Goal: Register for event/course

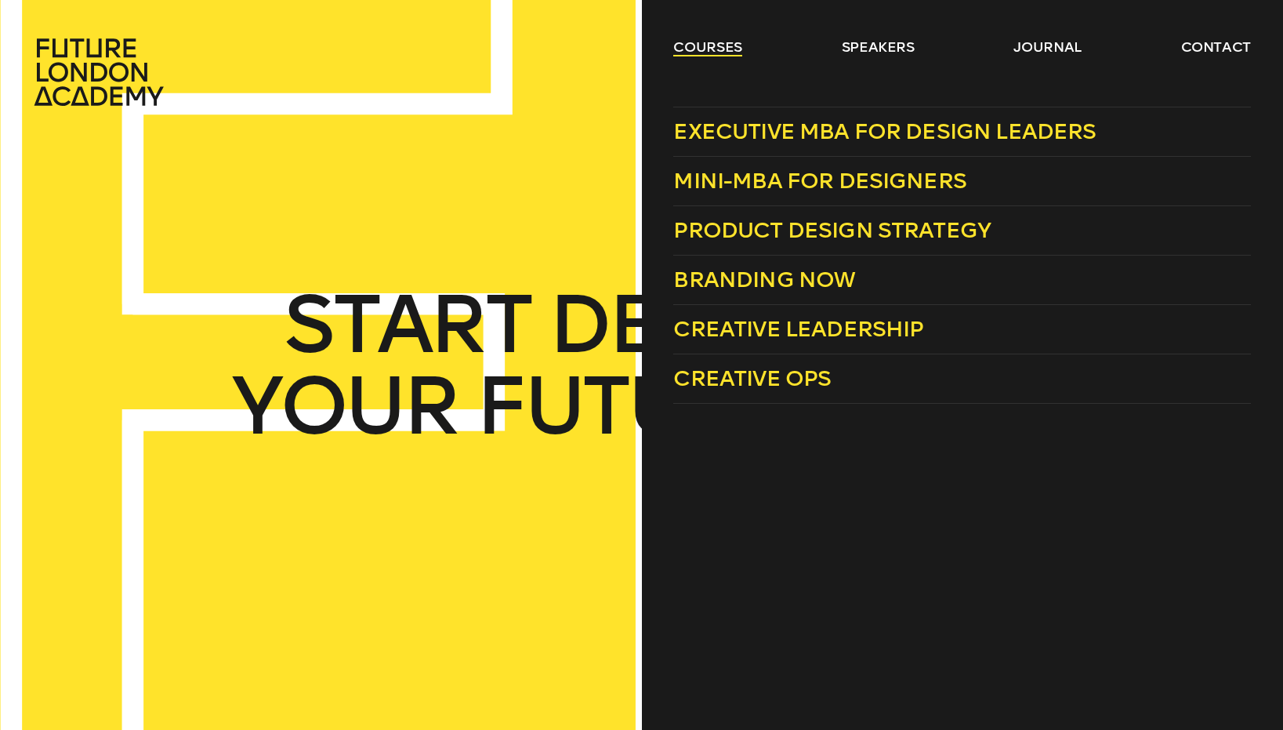
click at [711, 42] on link "courses" at bounding box center [707, 47] width 69 height 19
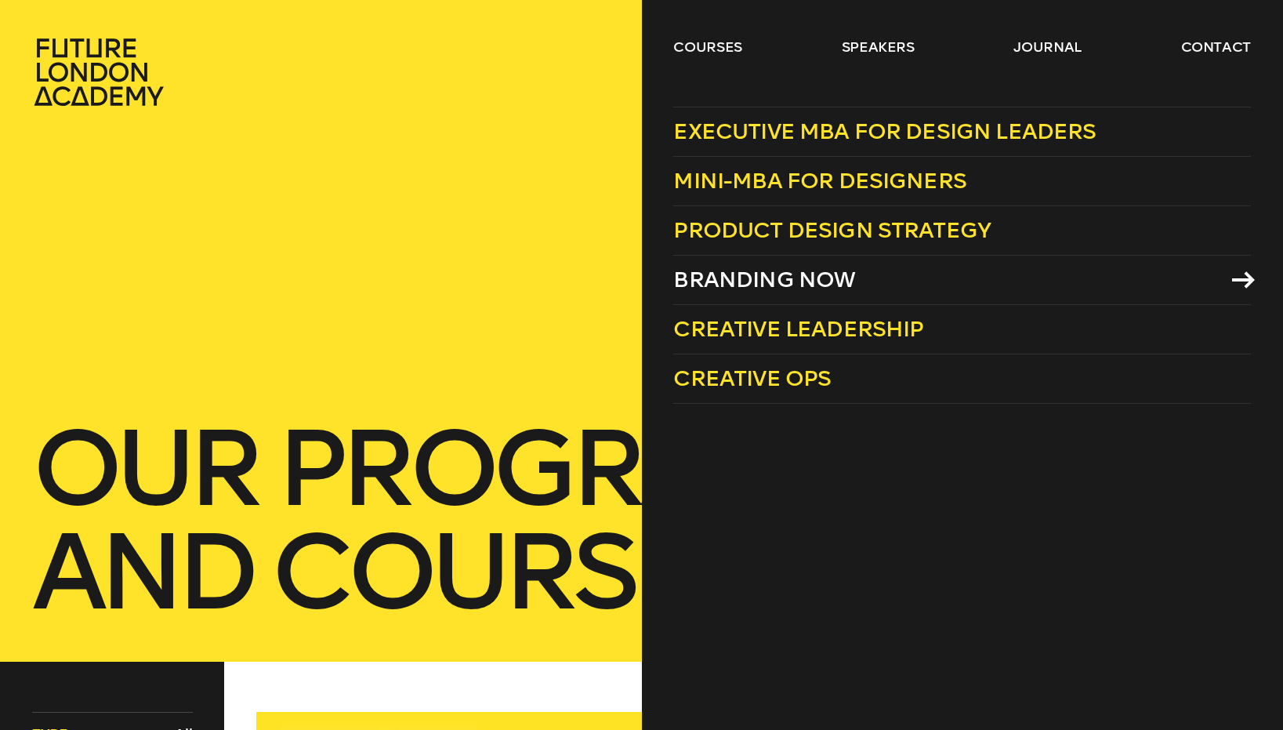
click at [773, 291] on span "Branding Now" at bounding box center [764, 279] width 182 height 26
